Goal: Obtain resource: Download file/media

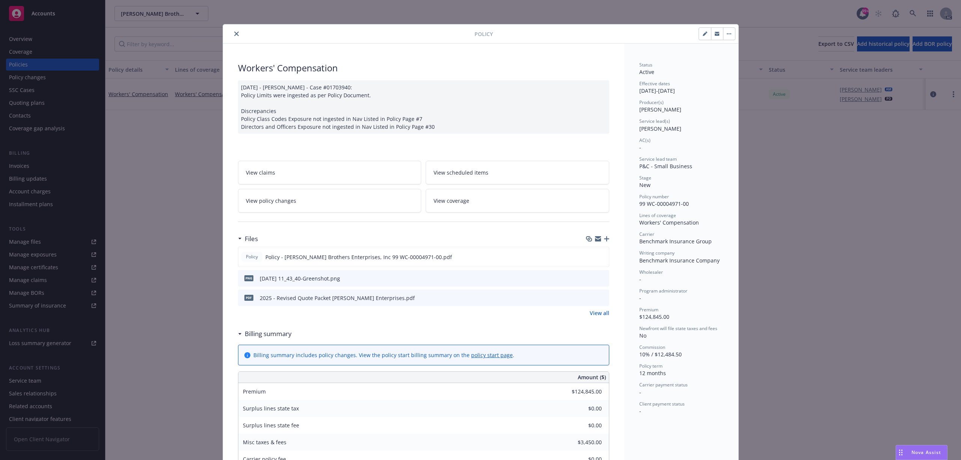
click at [234, 32] on icon "close" at bounding box center [236, 34] width 5 height 5
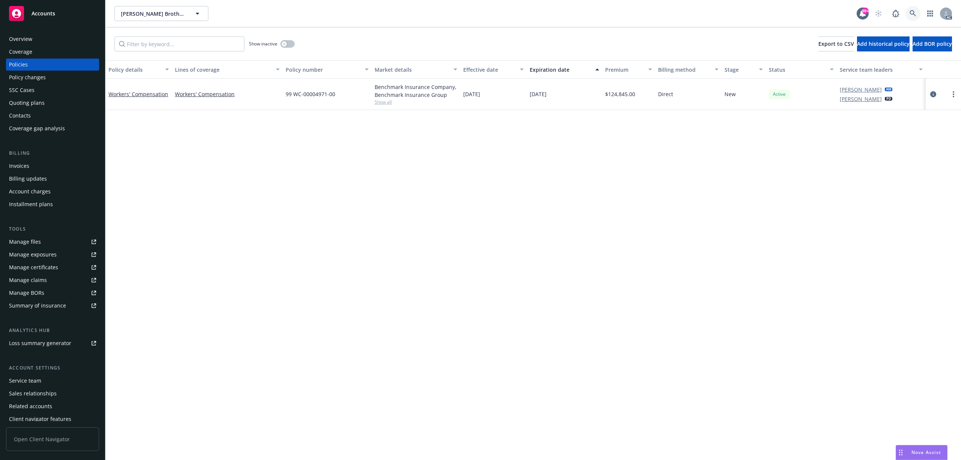
click at [916, 15] on icon at bounding box center [912, 13] width 7 height 7
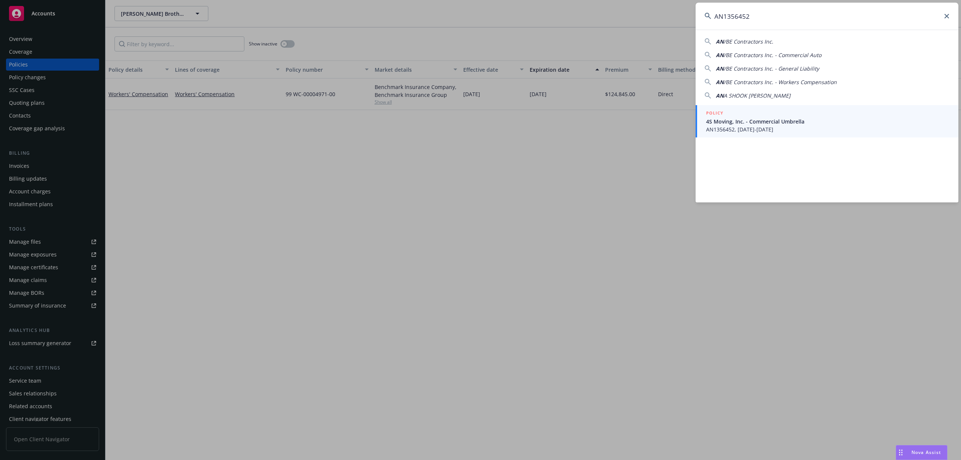
type input "AN1356452"
click at [790, 129] on span "AN1356452, [DATE]-[DATE]" at bounding box center [827, 129] width 243 height 8
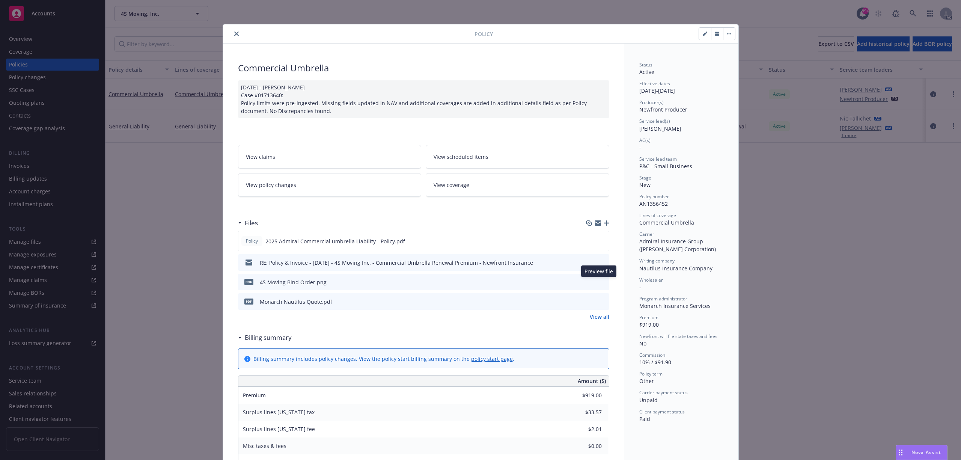
click at [599, 281] on icon "preview file" at bounding box center [602, 281] width 7 height 5
click at [599, 263] on icon "preview file" at bounding box center [602, 261] width 7 height 5
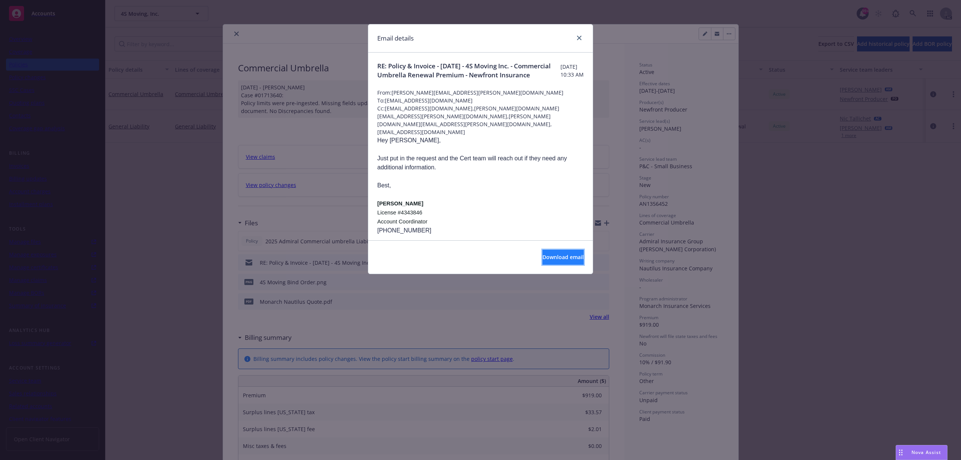
click at [566, 259] on span "Download email" at bounding box center [562, 256] width 41 height 7
click at [579, 36] on icon "close" at bounding box center [579, 38] width 5 height 5
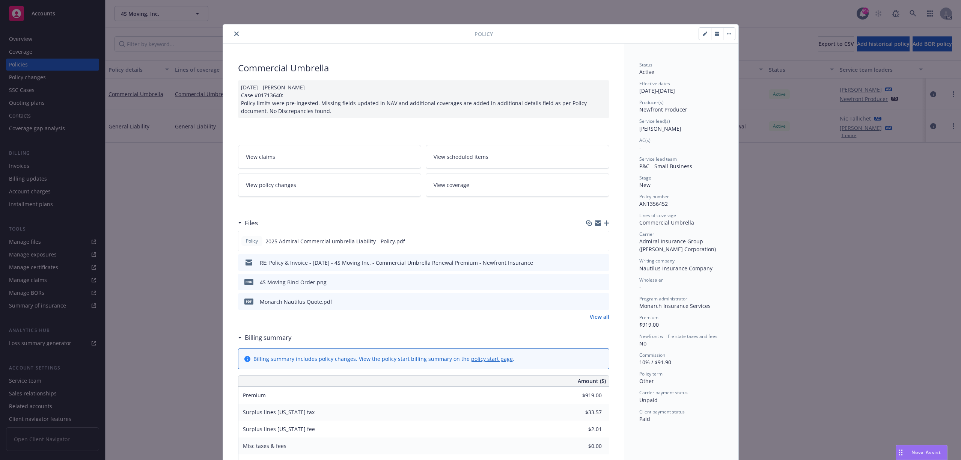
click at [600, 301] on icon "preview file" at bounding box center [602, 300] width 7 height 5
click at [236, 36] on button "close" at bounding box center [236, 33] width 9 height 9
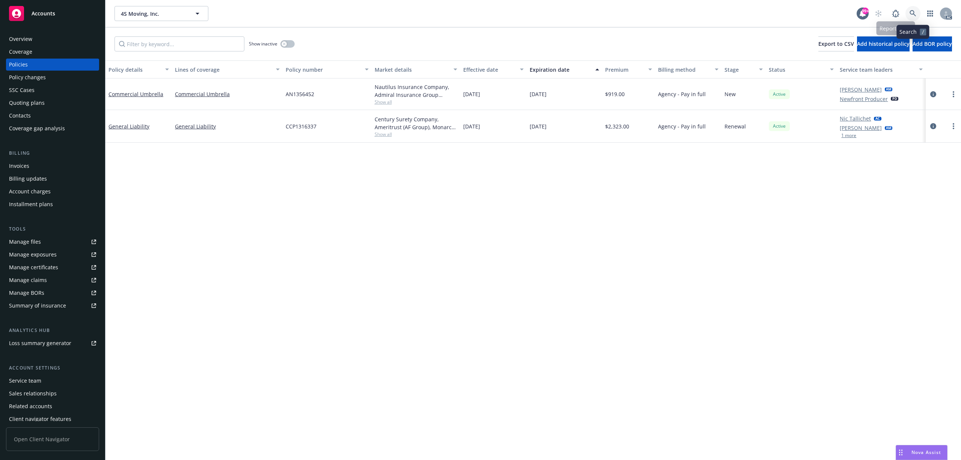
click at [913, 9] on link at bounding box center [912, 13] width 15 height 15
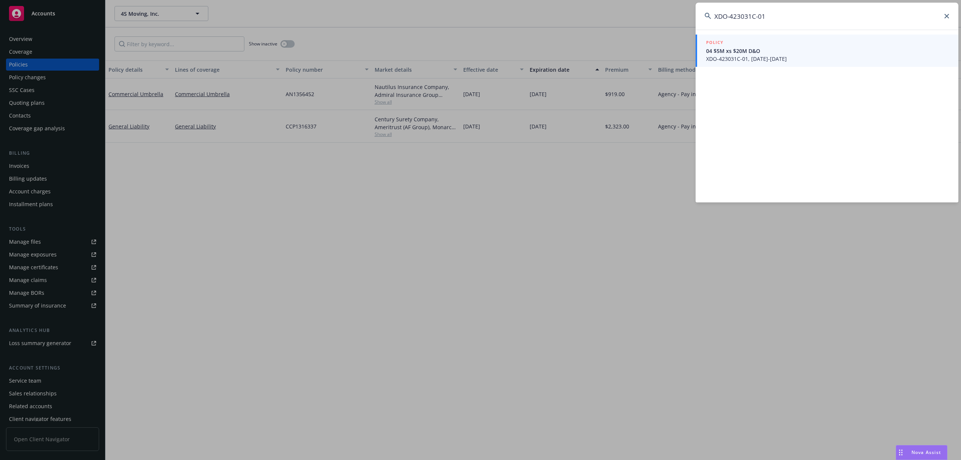
type input "XDO-423031C-01"
click at [827, 65] on link "POLICY 04 $5M xs $20M D&O XDO-423031C-01, [DATE]-[DATE]" at bounding box center [826, 51] width 263 height 32
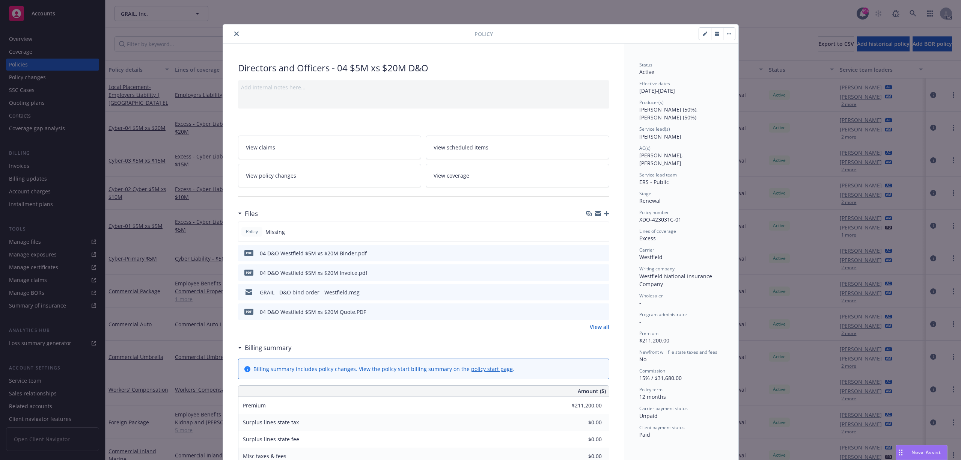
click at [599, 272] on icon "preview file" at bounding box center [602, 271] width 7 height 5
click at [232, 33] on button "close" at bounding box center [236, 33] width 9 height 9
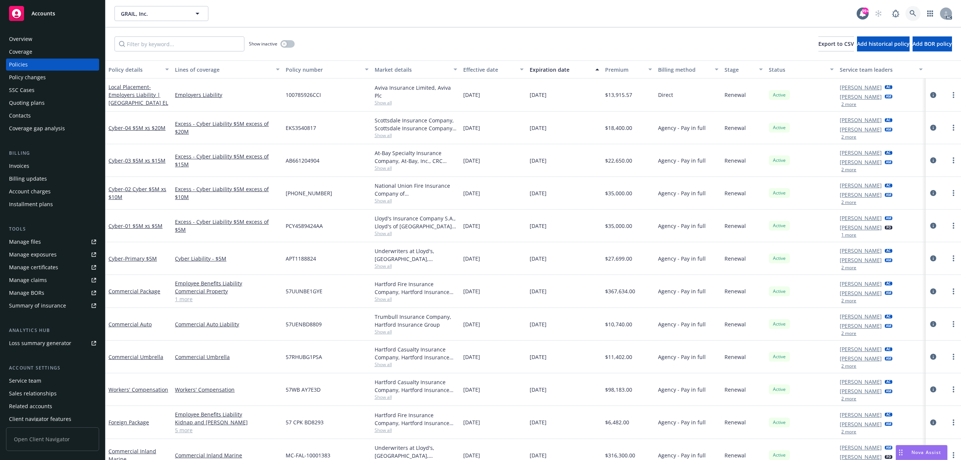
click at [918, 14] on link at bounding box center [912, 13] width 15 height 15
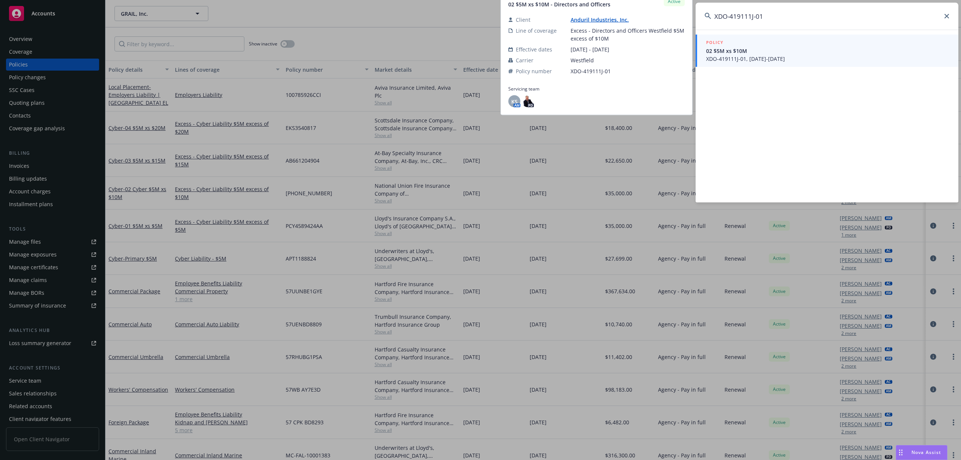
type input "XDO-419111J-01"
click at [853, 53] on span "02 $5M xs $10M" at bounding box center [827, 51] width 243 height 8
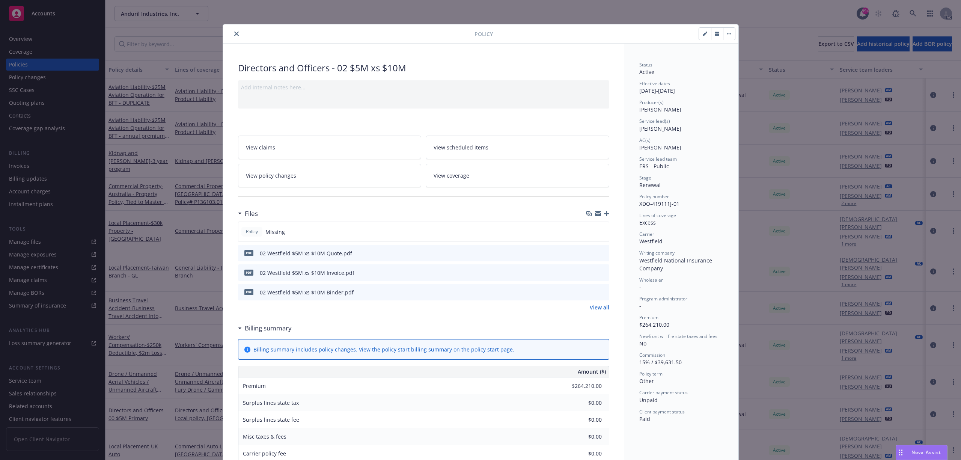
scroll to position [20, 0]
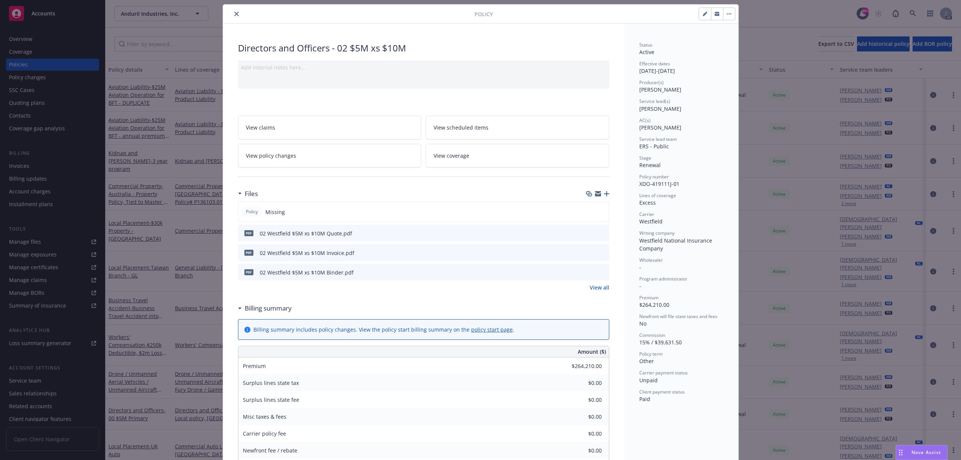
click at [599, 253] on icon "preview file" at bounding box center [602, 252] width 7 height 5
